Goal: Task Accomplishment & Management: Use online tool/utility

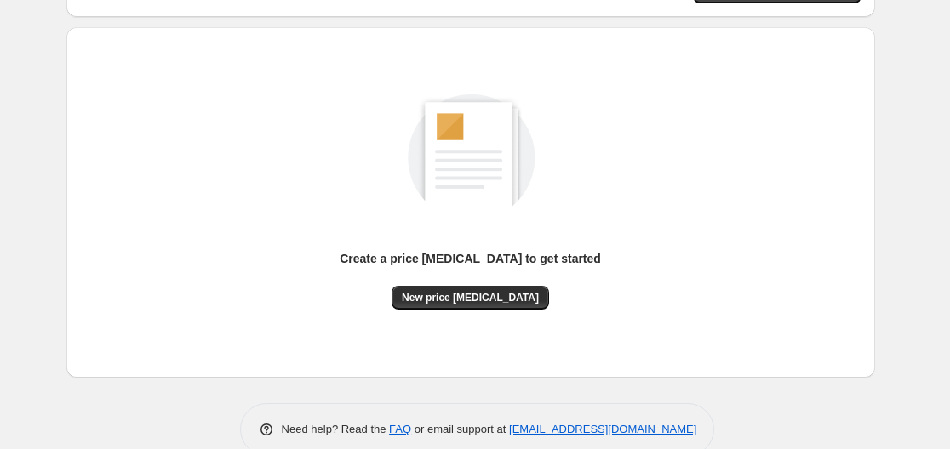
scroll to position [159, 0]
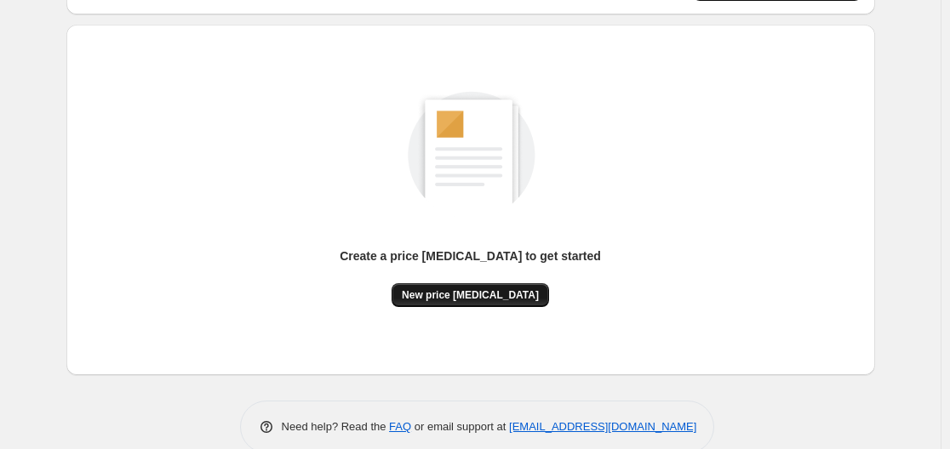
click at [478, 297] on span "New price [MEDICAL_DATA]" at bounding box center [470, 295] width 137 height 14
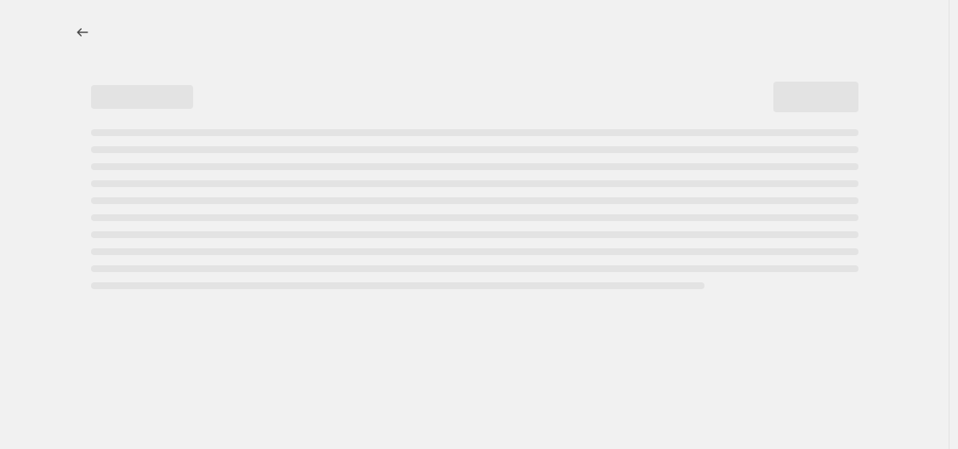
select select "percentage"
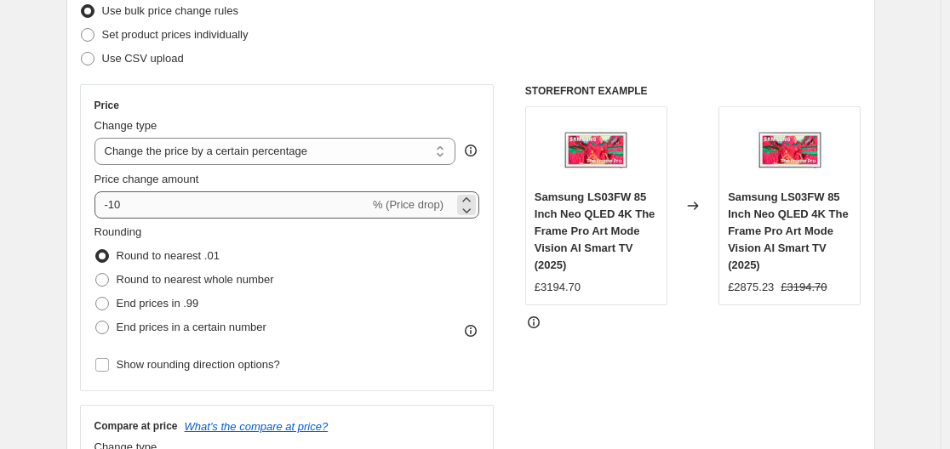
scroll to position [230, 0]
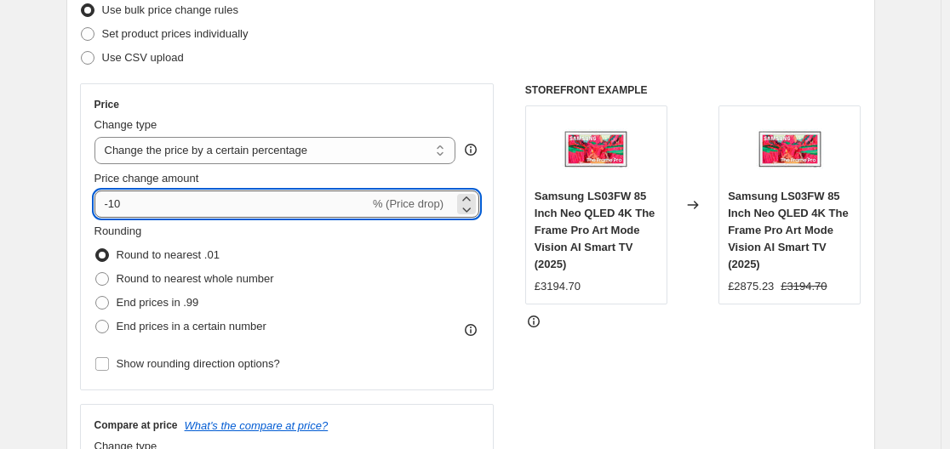
click at [236, 192] on input "-10" at bounding box center [231, 204] width 275 height 27
type input "-1"
type input "-40"
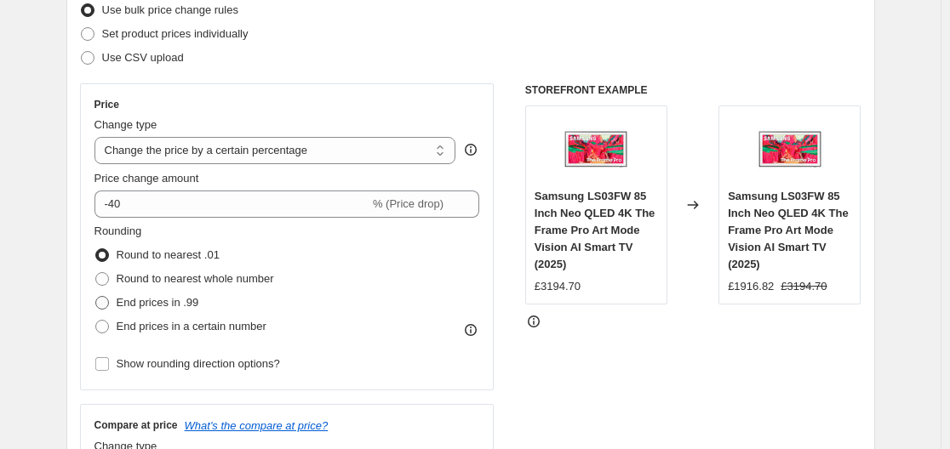
click at [110, 311] on span at bounding box center [101, 302] width 15 height 15
click at [96, 297] on input "End prices in .99" at bounding box center [95, 296] width 1 height 1
radio input "true"
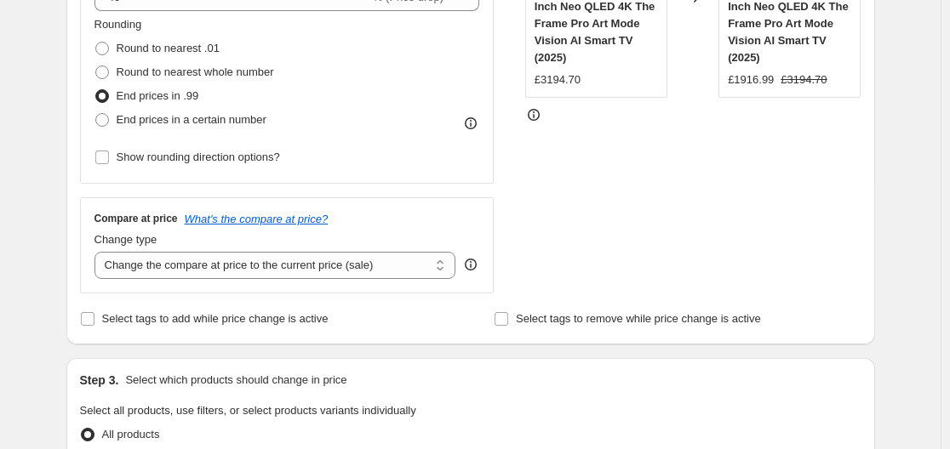
scroll to position [437, 0]
click at [177, 270] on select "Change the compare at price to the current price (sale) Change the compare at p…" at bounding box center [275, 264] width 362 height 27
select select "remove"
click at [98, 251] on select "Change the compare at price to the current price (sale) Change the compare at p…" at bounding box center [275, 264] width 362 height 27
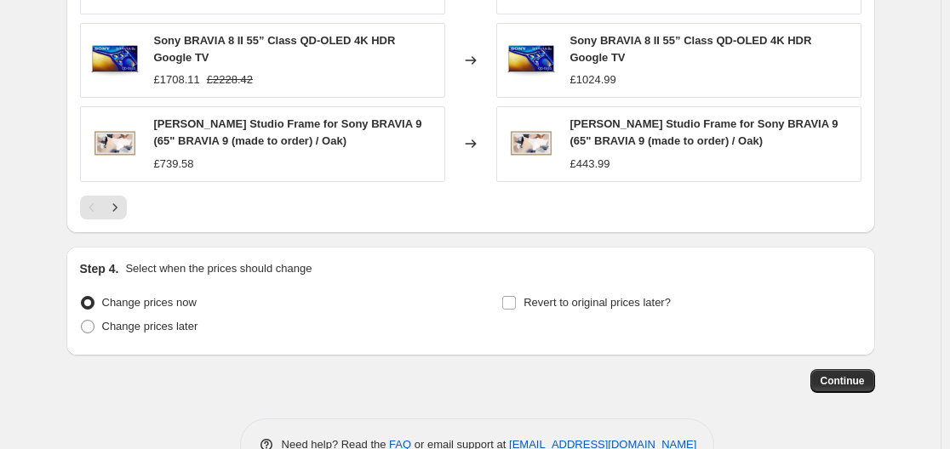
scroll to position [1227, 0]
click at [825, 374] on span "Continue" at bounding box center [842, 381] width 44 height 14
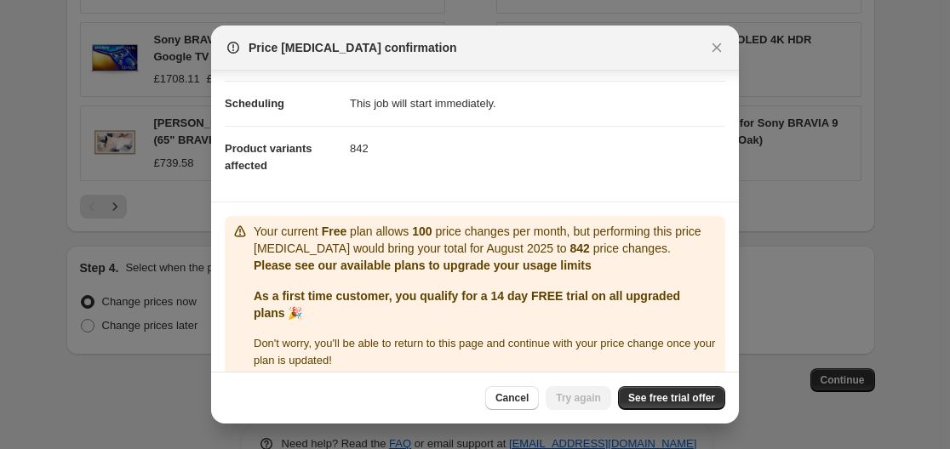
scroll to position [145, 0]
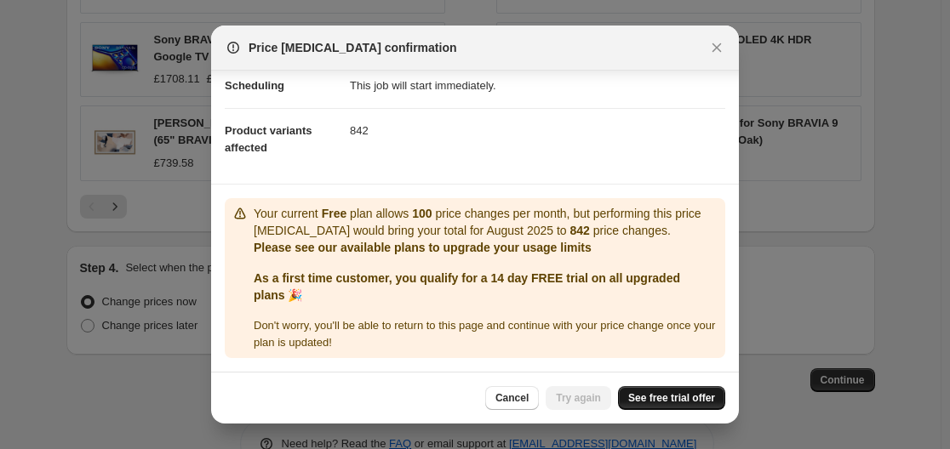
click at [668, 393] on span "See free trial offer" at bounding box center [671, 398] width 87 height 14
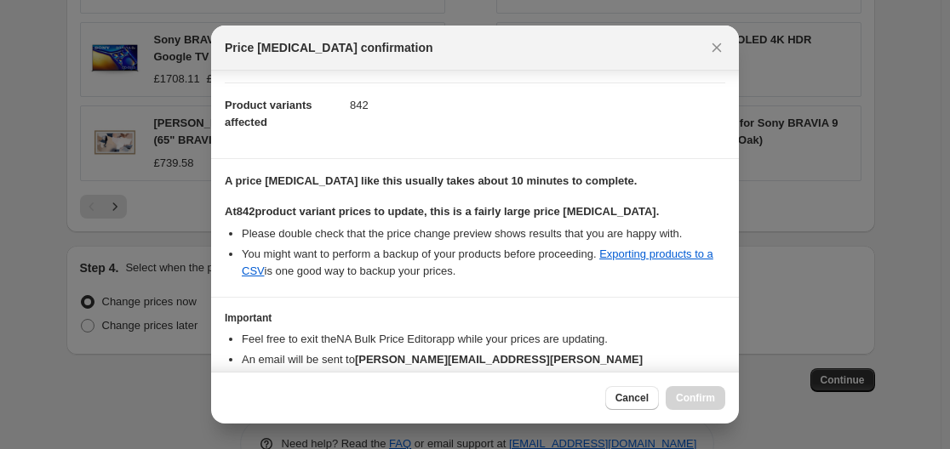
scroll to position [273, 0]
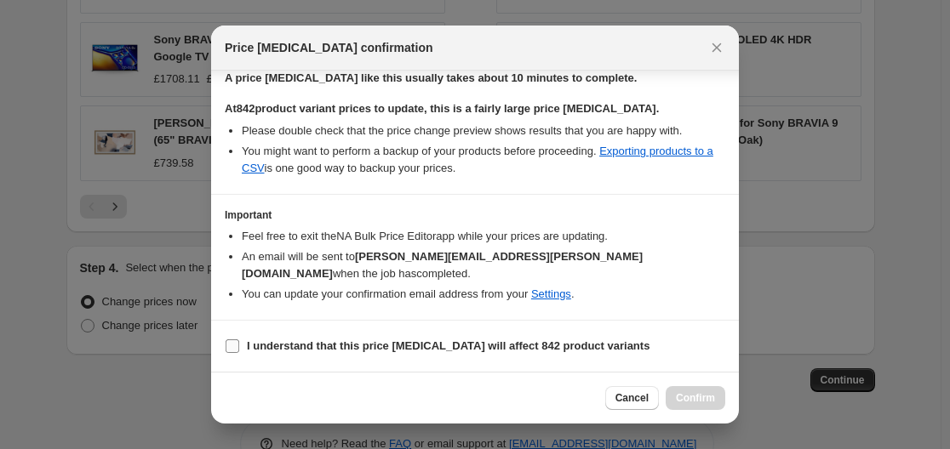
click at [352, 340] on b "I understand that this price change job will affect 842 product variants" at bounding box center [448, 346] width 402 height 13
click at [239, 340] on input "I understand that this price change job will affect 842 product variants" at bounding box center [232, 347] width 14 height 14
checkbox input "true"
click at [705, 397] on span "Confirm" at bounding box center [695, 398] width 39 height 14
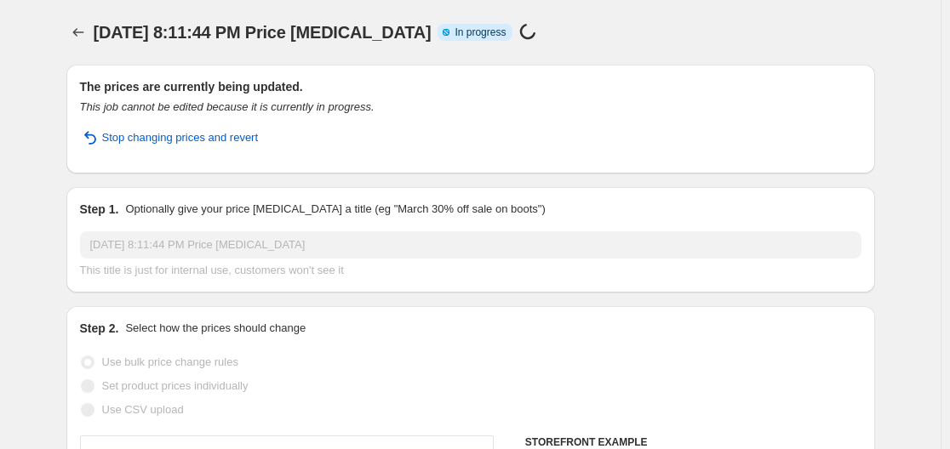
click at [552, 44] on div "Aug 26, 2025, 8:11:44 PM Price change job. This page is ready Aug 26, 2025, 8:1…" at bounding box center [470, 32] width 808 height 65
click at [645, 43] on div "Aug 26, 2025, 8:11:44 PM Price change job Info Partially complete In progress P…" at bounding box center [418, 32] width 648 height 24
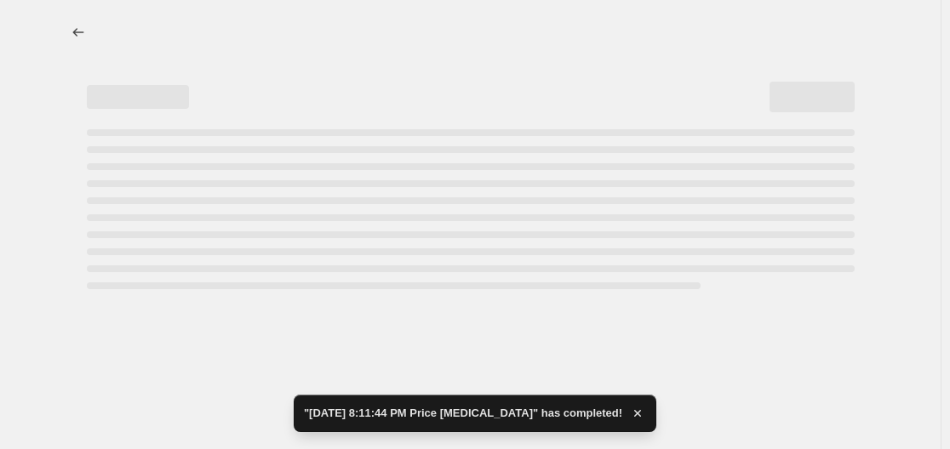
select select "percentage"
select select "remove"
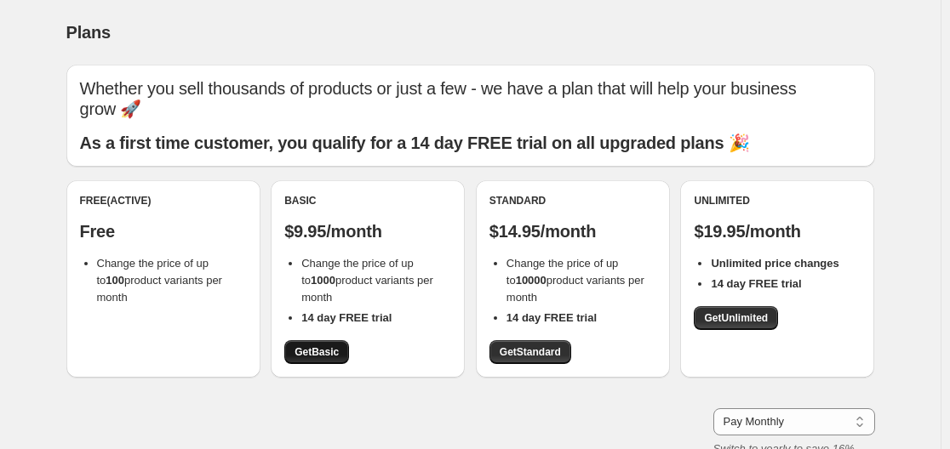
click at [310, 348] on span "Get Basic" at bounding box center [316, 352] width 44 height 14
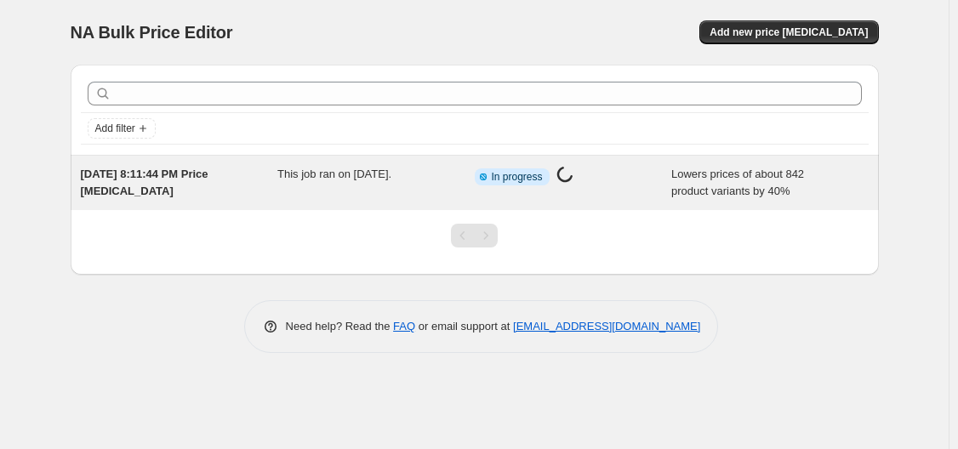
click at [523, 176] on span "In progress" at bounding box center [517, 177] width 51 height 14
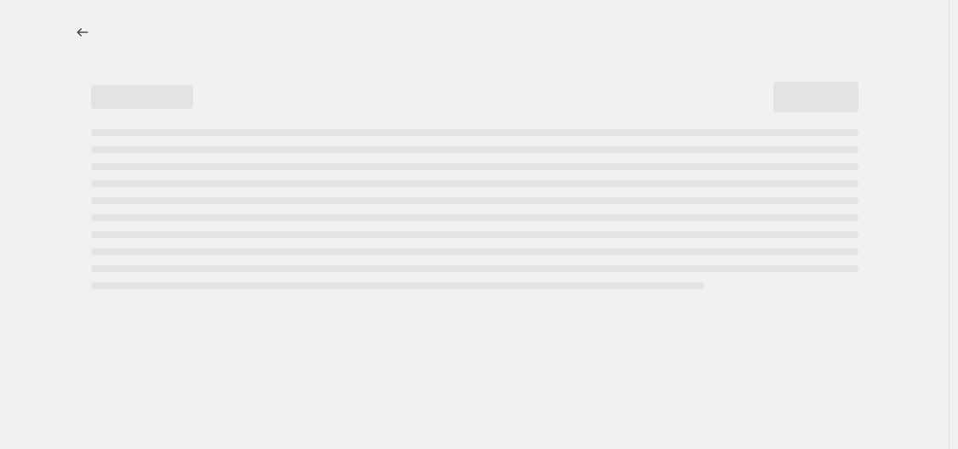
select select "percentage"
select select "remove"
